Goal: Information Seeking & Learning: Find specific fact

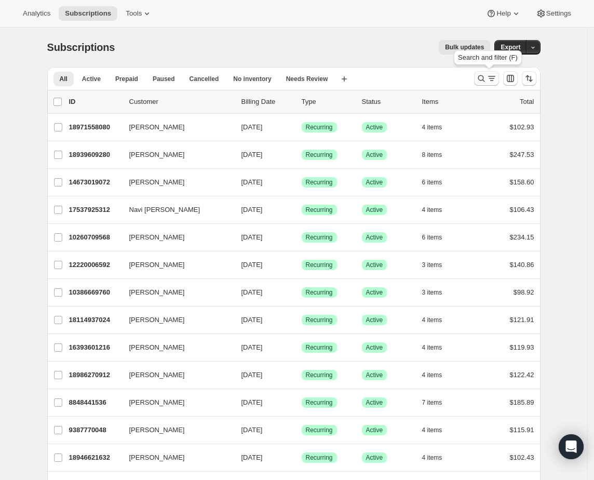
click at [484, 79] on icon "Search and filter results" at bounding box center [480, 78] width 7 height 7
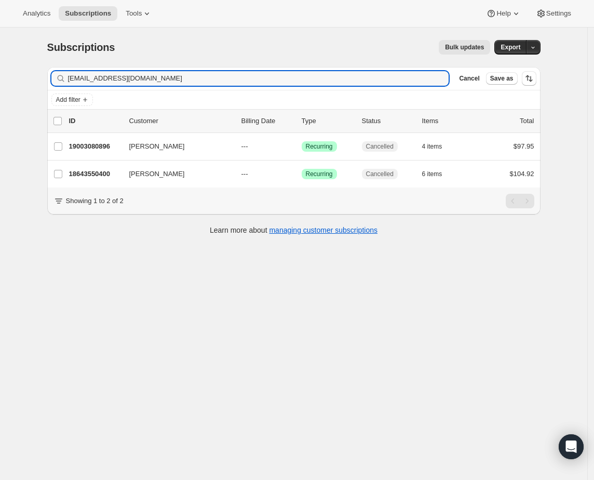
type input "[EMAIL_ADDRESS][DOMAIN_NAME]"
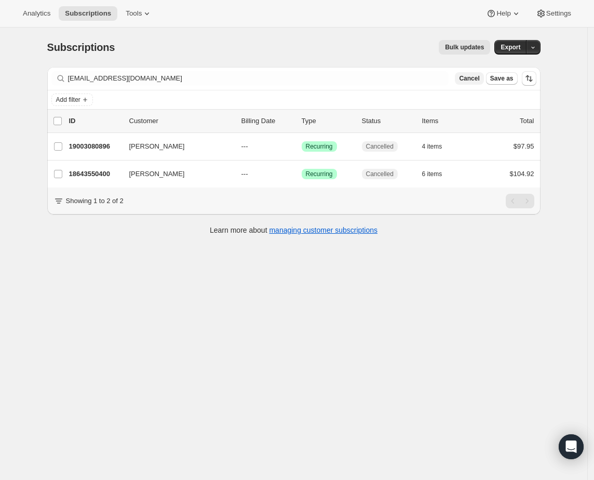
click at [467, 76] on span "Cancel" at bounding box center [469, 78] width 20 height 8
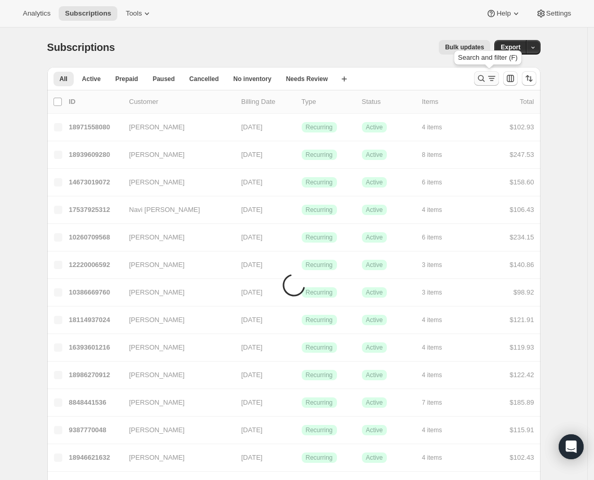
click at [484, 79] on icon "Search and filter results" at bounding box center [480, 78] width 7 height 7
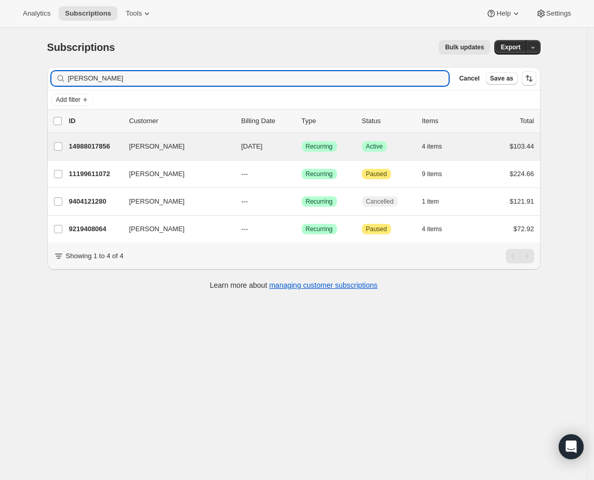
type input "[PERSON_NAME]"
click at [119, 136] on div "[PERSON_NAME] 14988017856 [PERSON_NAME] [DATE] Success Recurring Success Active…" at bounding box center [293, 146] width 493 height 27
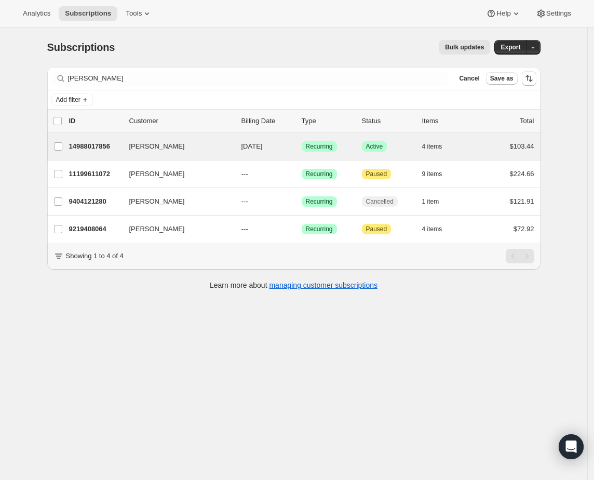
click at [98, 154] on div "[PERSON_NAME] 14988017856 [PERSON_NAME] [DATE] Success Recurring Success Active…" at bounding box center [293, 146] width 493 height 27
click at [102, 146] on p "14988017856" at bounding box center [95, 146] width 52 height 10
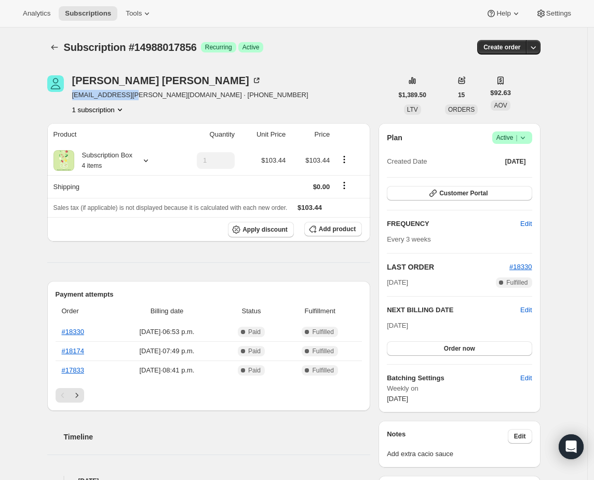
drag, startPoint x: 136, startPoint y: 96, endPoint x: 77, endPoint y: 93, distance: 59.8
click at [77, 93] on span "[EMAIL_ADDRESS][PERSON_NAME][DOMAIN_NAME] · [PHONE_NUMBER]" at bounding box center [190, 95] width 236 height 10
copy span "[EMAIL_ADDRESS][PERSON_NAME][DOMAIN_NAME]"
